Goal: Browse casually

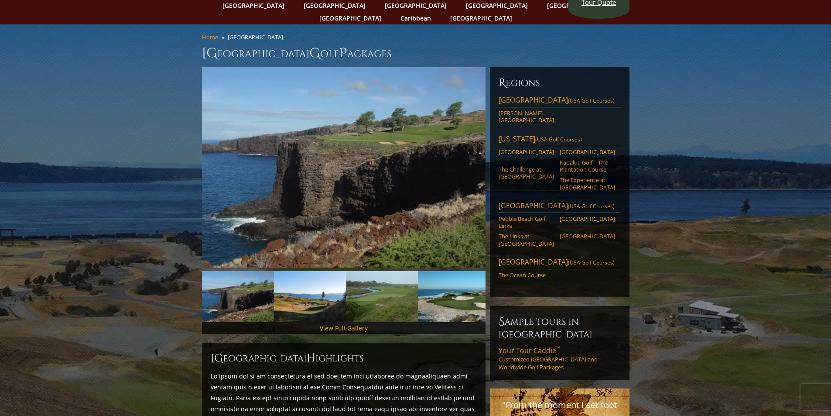
scroll to position [87, 0]
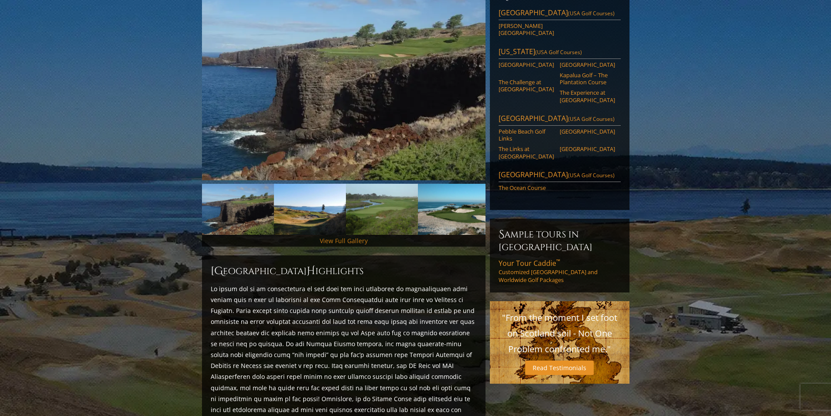
click at [354, 237] on link "View Full Gallery" at bounding box center [344, 241] width 48 height 8
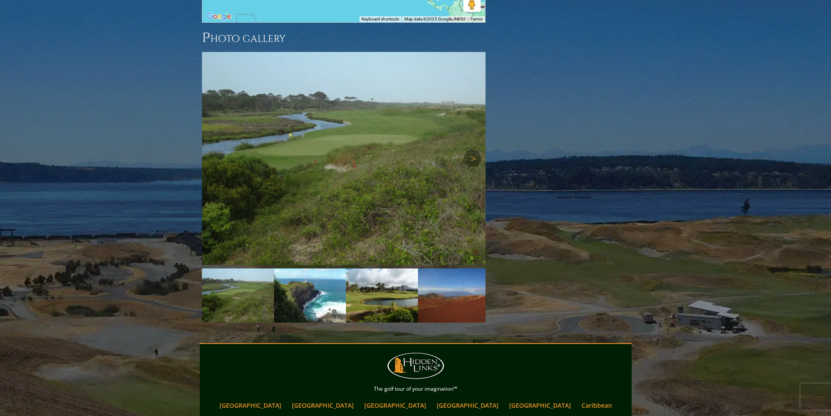
scroll to position [948, 0]
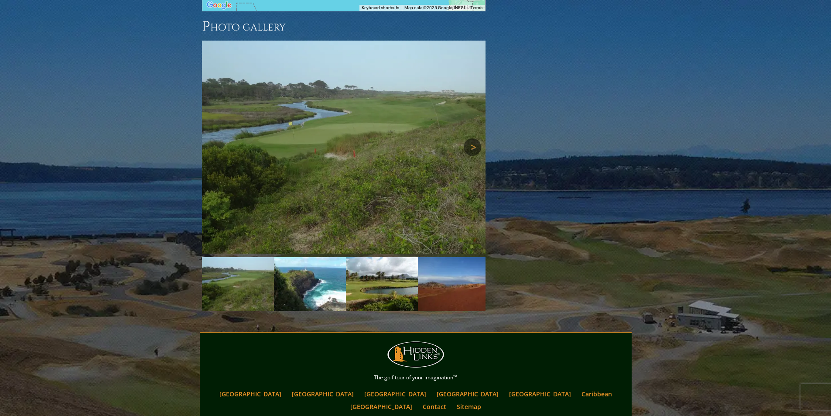
click at [467, 138] on link "Next" at bounding box center [472, 146] width 17 height 17
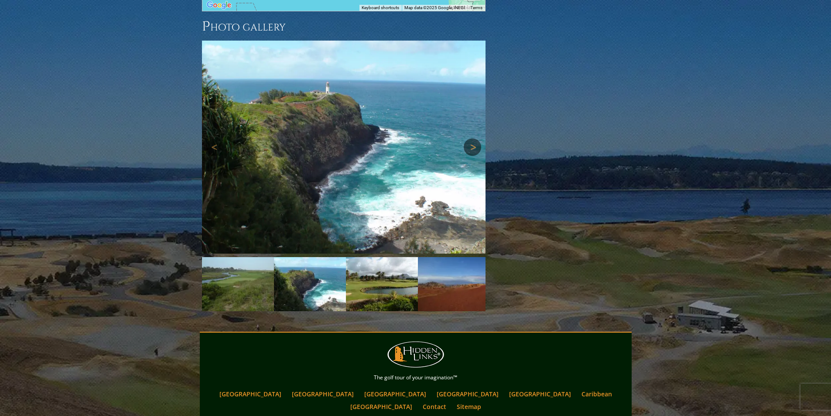
click at [467, 138] on link "Next" at bounding box center [472, 146] width 17 height 17
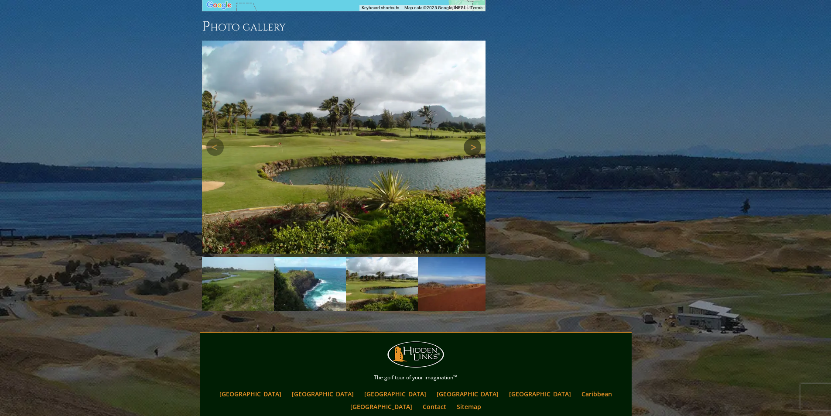
click at [467, 138] on link "Next" at bounding box center [472, 146] width 17 height 17
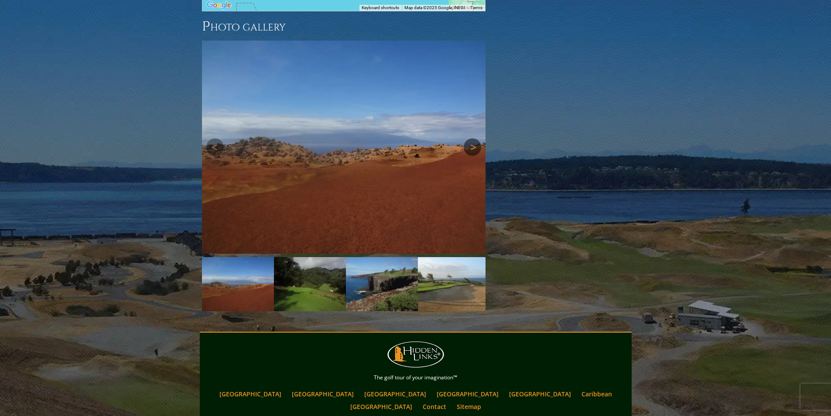
click at [467, 138] on link "Next" at bounding box center [472, 146] width 17 height 17
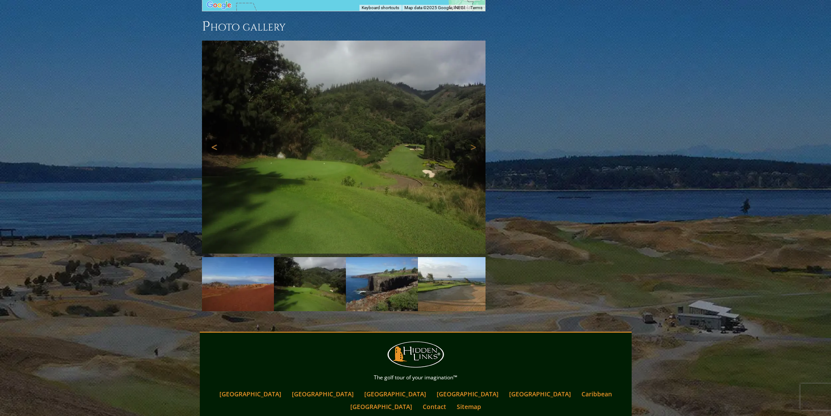
click at [213, 138] on link "Previous" at bounding box center [214, 146] width 17 height 17
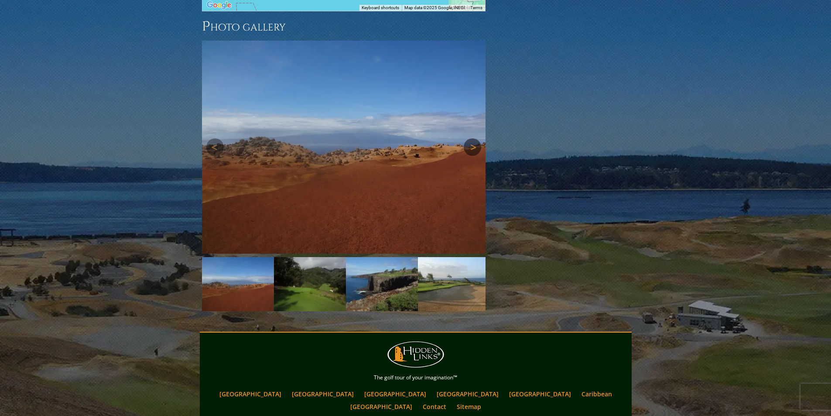
click at [465, 138] on link "Next" at bounding box center [472, 146] width 17 height 17
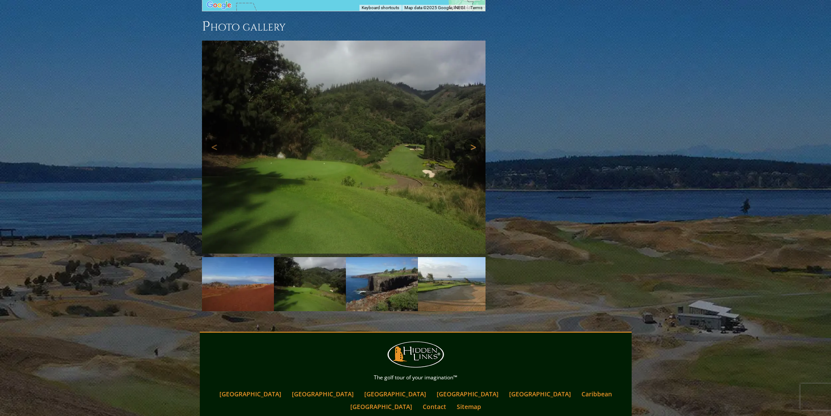
click at [465, 138] on link "Next" at bounding box center [472, 146] width 17 height 17
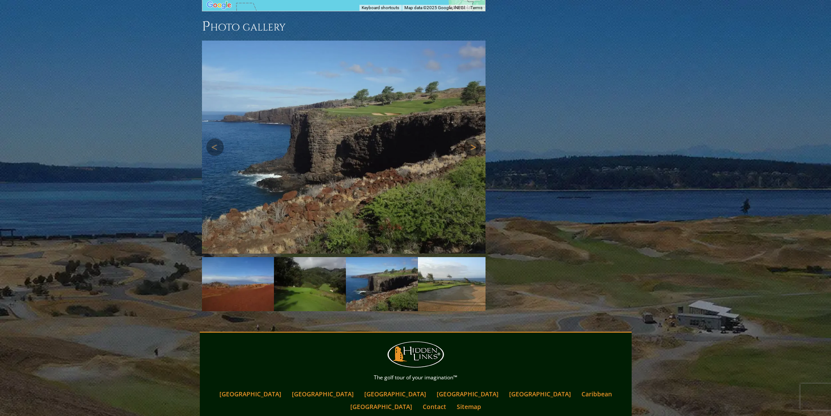
click at [465, 138] on link "Next" at bounding box center [472, 146] width 17 height 17
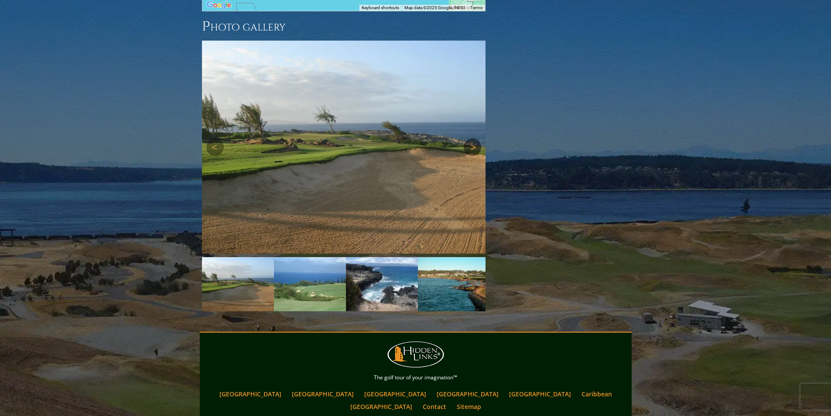
click at [465, 138] on link "Next" at bounding box center [472, 146] width 17 height 17
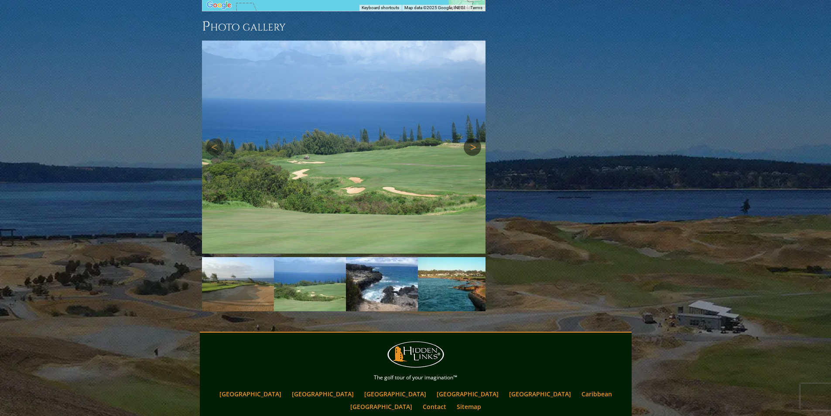
click at [465, 138] on link "Next" at bounding box center [472, 146] width 17 height 17
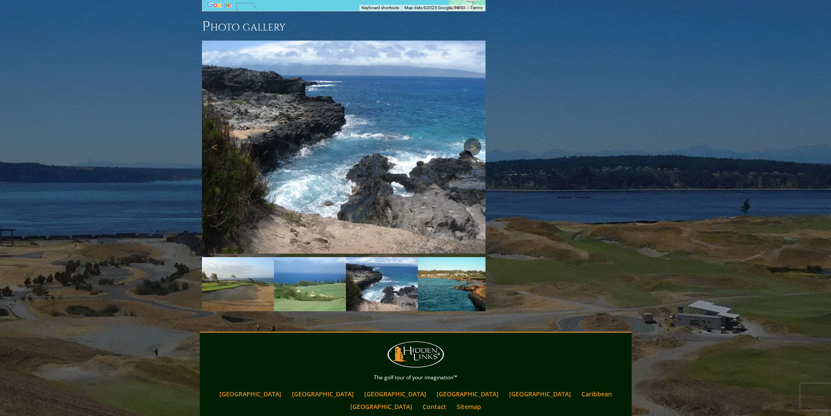
click at [465, 138] on link "Next" at bounding box center [472, 146] width 17 height 17
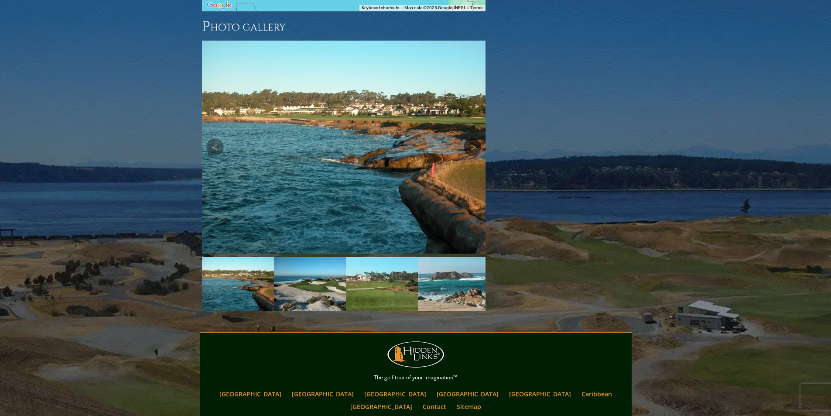
click at [465, 138] on link "Next" at bounding box center [472, 146] width 17 height 17
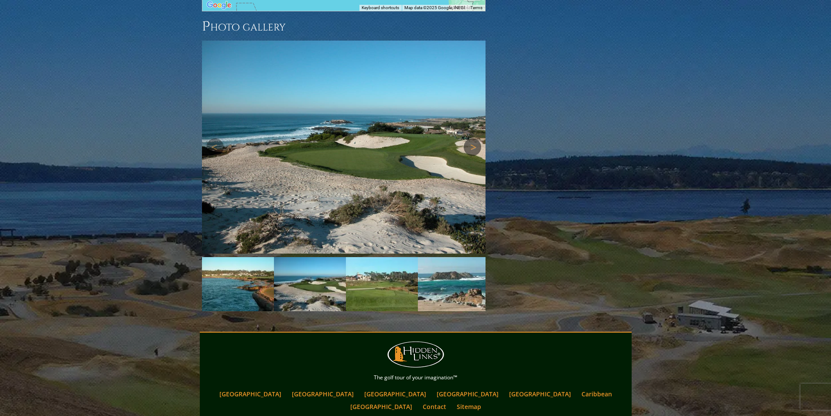
click at [465, 138] on link "Next" at bounding box center [472, 146] width 17 height 17
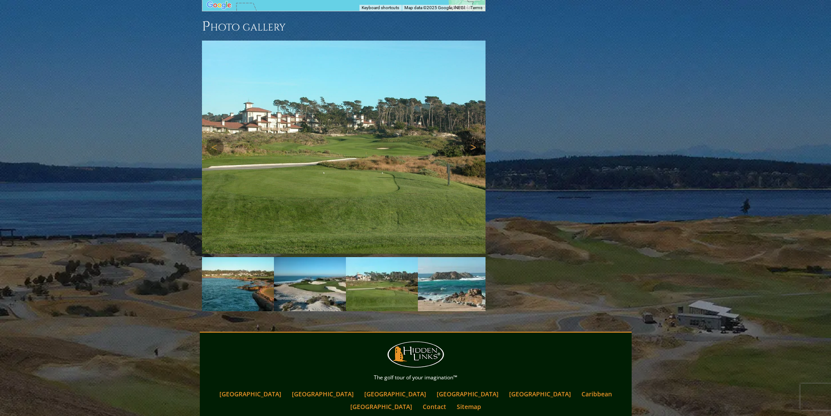
click at [465, 138] on link "Next" at bounding box center [472, 146] width 17 height 17
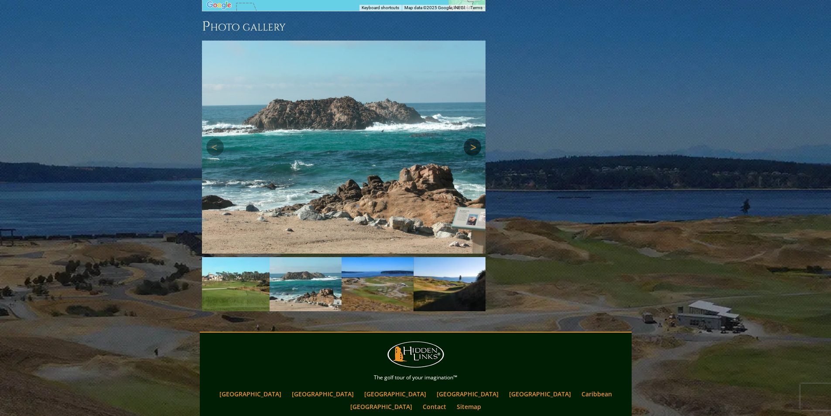
click at [465, 138] on link "Next" at bounding box center [472, 146] width 17 height 17
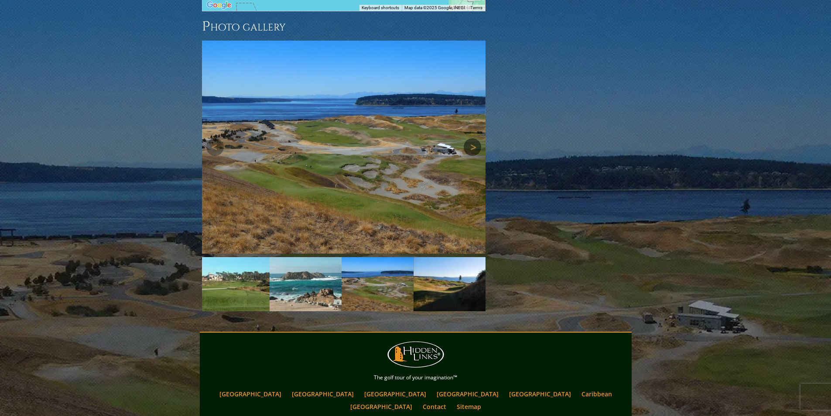
click at [465, 138] on link "Next" at bounding box center [472, 146] width 17 height 17
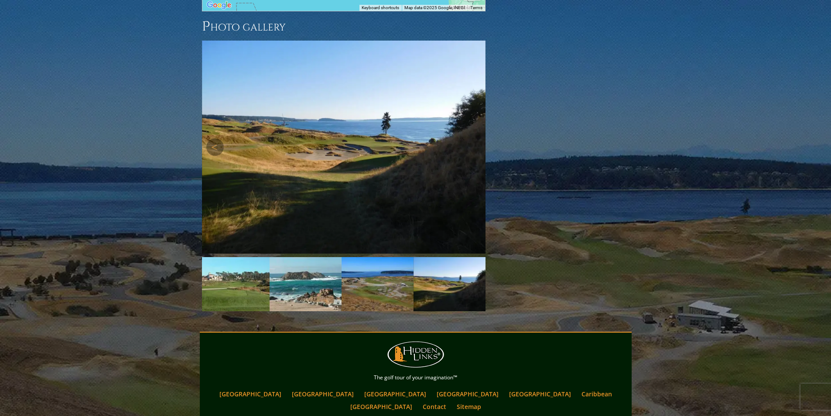
click at [465, 138] on link "Next" at bounding box center [472, 146] width 17 height 17
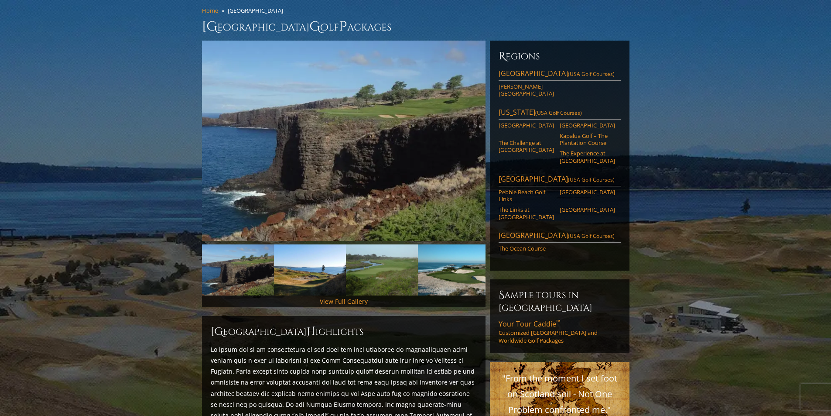
scroll to position [0, 0]
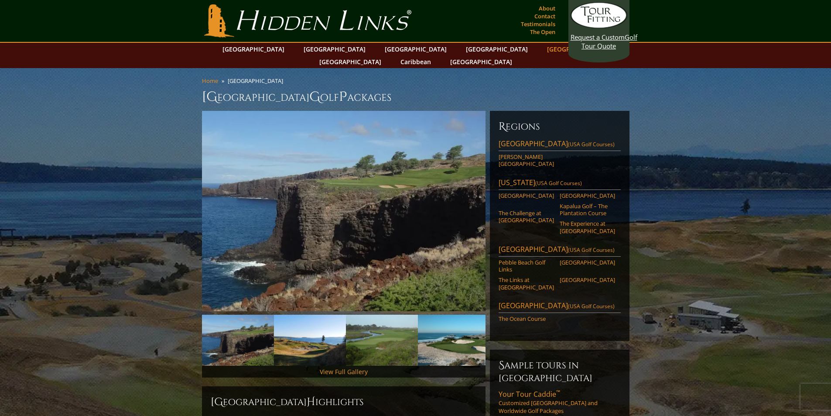
click at [543, 49] on link "[GEOGRAPHIC_DATA]" at bounding box center [578, 49] width 71 height 13
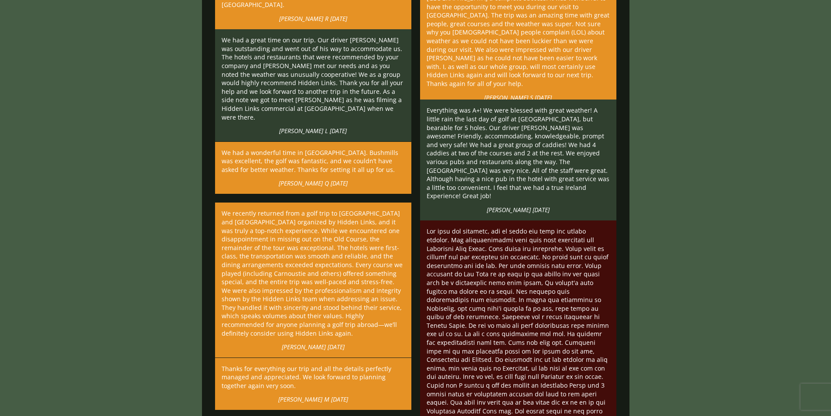
scroll to position [2007, 0]
